Goal: Check status

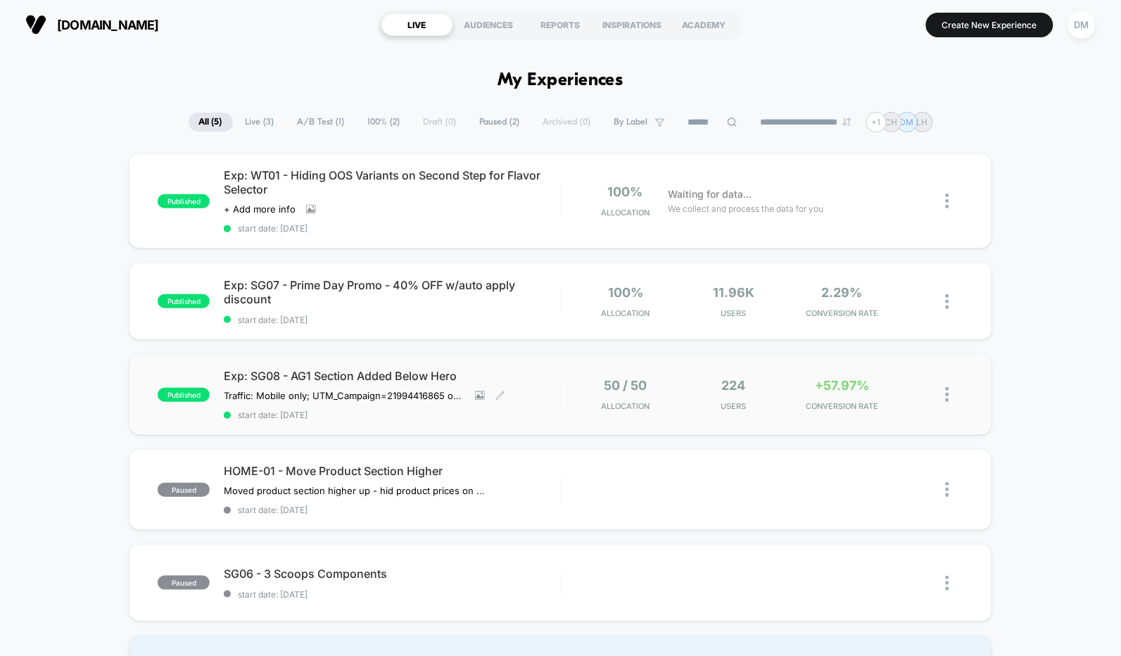
click at [548, 412] on span "start date: [DATE]" at bounding box center [392, 415] width 336 height 11
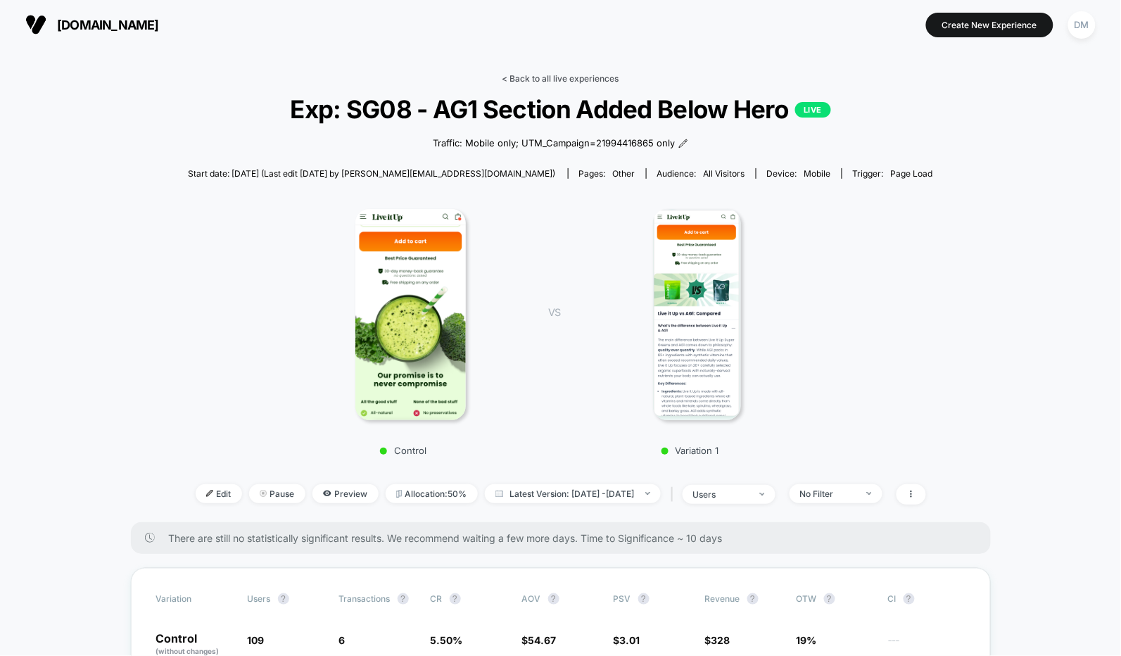
click at [548, 75] on link "< Back to all live experiences" at bounding box center [560, 78] width 117 height 11
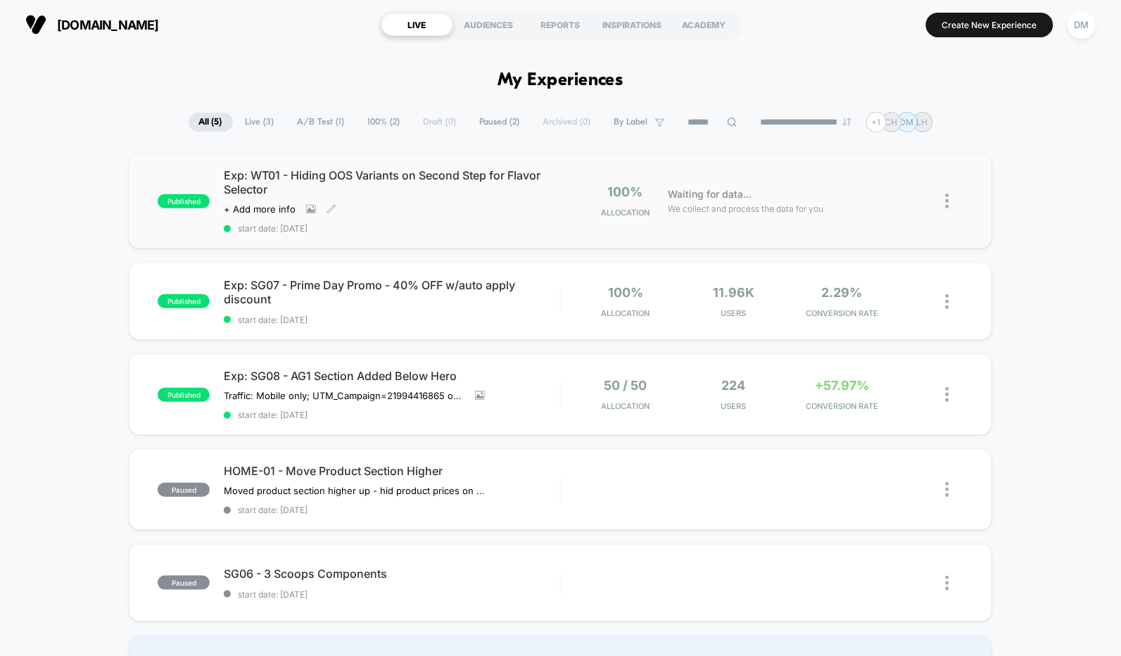
click at [543, 228] on span "start date: [DATE]" at bounding box center [392, 228] width 336 height 11
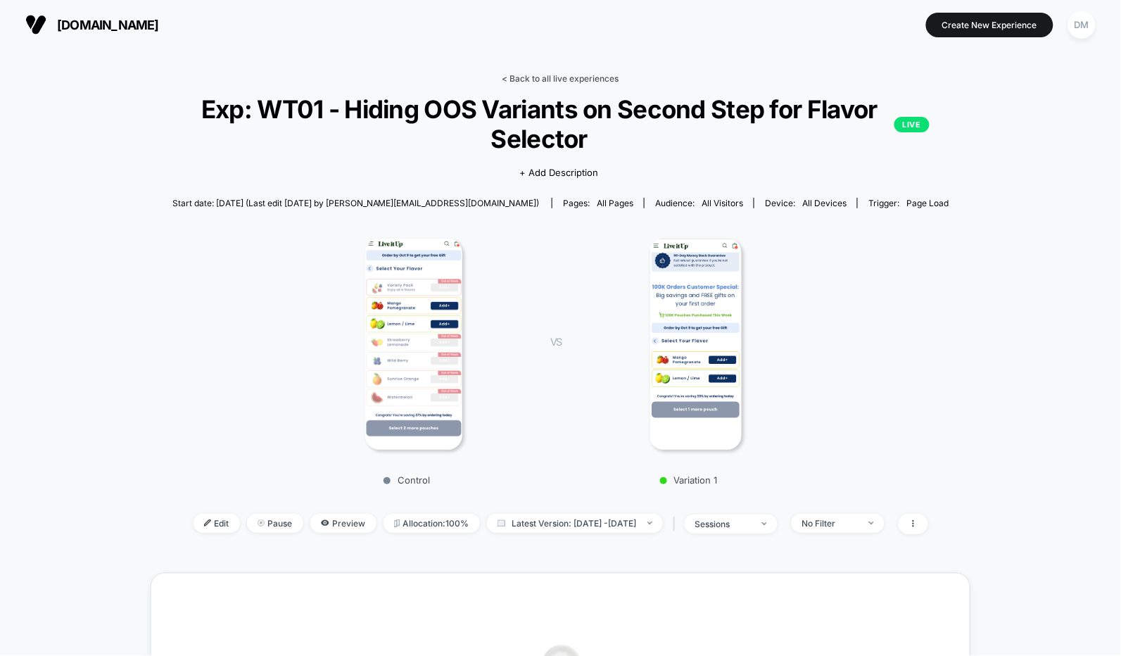
click at [567, 80] on link "< Back to all live experiences" at bounding box center [560, 78] width 117 height 11
